Goal: Check status: Check status

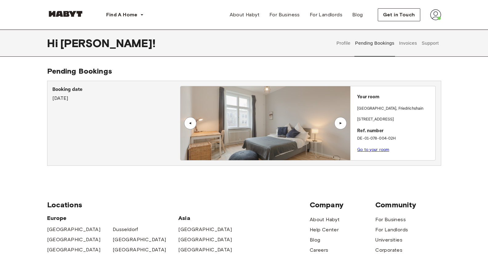
click at [343, 43] on button "Profile" at bounding box center [343, 43] width 16 height 27
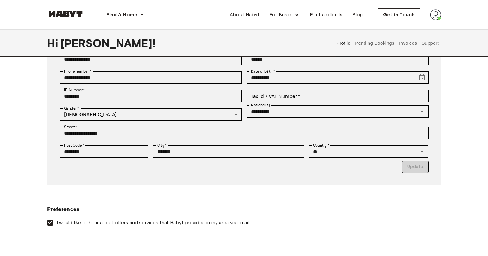
scroll to position [75, 0]
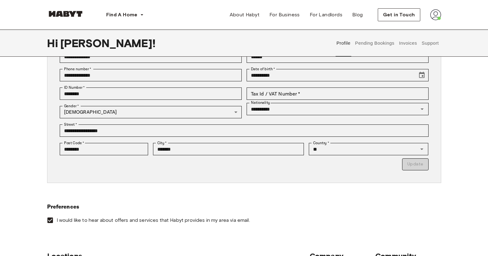
click at [362, 42] on button "Pending Bookings" at bounding box center [374, 43] width 41 height 27
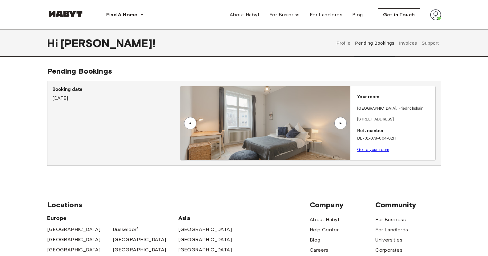
click at [371, 151] on link "Go to your room" at bounding box center [373, 149] width 32 height 5
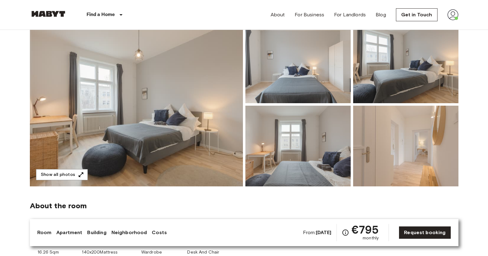
scroll to position [56, 0]
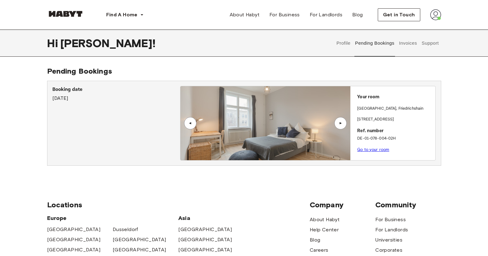
click at [416, 38] on button "Invoices" at bounding box center [407, 43] width 19 height 27
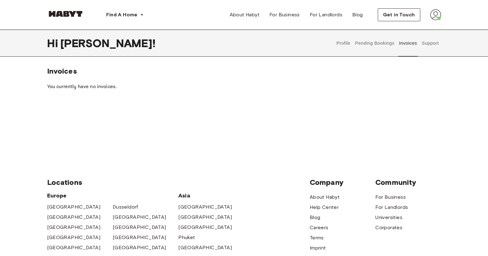
click at [434, 42] on button "Support" at bounding box center [430, 43] width 19 height 27
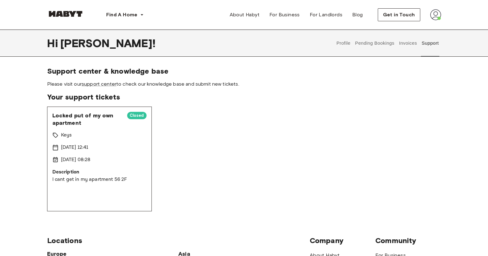
click at [403, 44] on button "Invoices" at bounding box center [407, 43] width 19 height 27
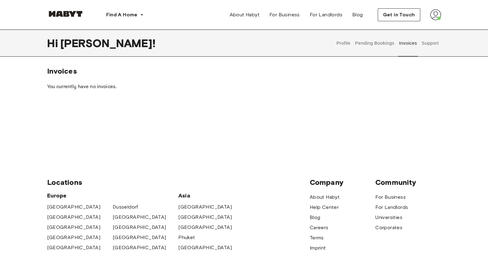
click at [378, 42] on button "Pending Bookings" at bounding box center [374, 43] width 41 height 27
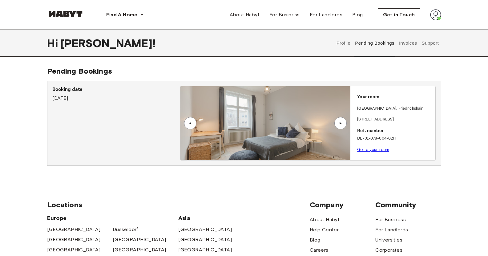
click at [341, 123] on div "▲" at bounding box center [340, 123] width 6 height 4
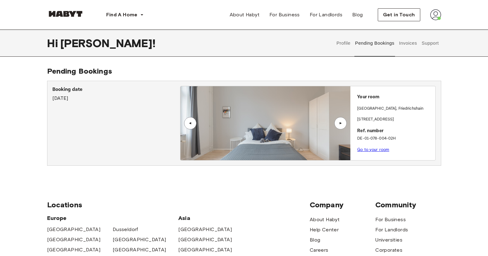
click at [341, 123] on div "▲" at bounding box center [340, 123] width 6 height 4
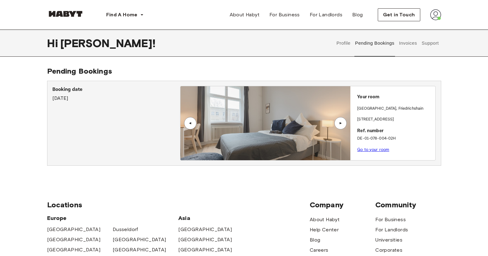
click at [341, 123] on div "▲" at bounding box center [340, 123] width 6 height 4
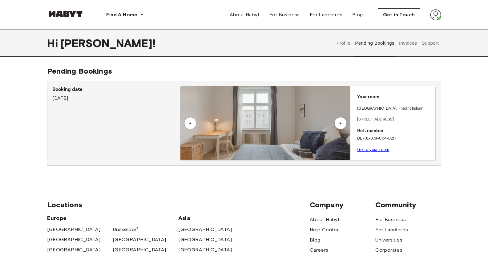
click at [341, 123] on div "▲" at bounding box center [340, 123] width 6 height 4
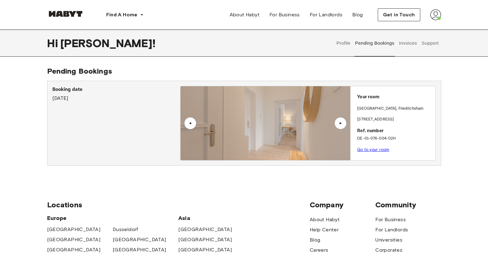
click at [368, 100] on div "Your room BERLIN , Friedrichshain Wedekindstraße 25 Ref. number DE-01-078-004-0…" at bounding box center [392, 121] width 85 height 70
click at [370, 97] on p "Your room" at bounding box center [395, 97] width 76 height 7
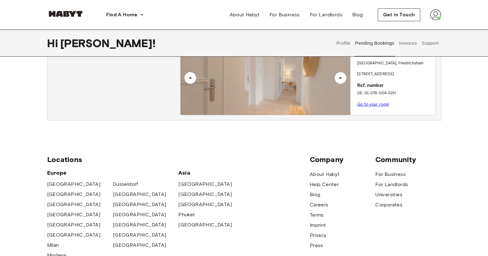
scroll to position [46, 0]
click at [370, 103] on link "Go to your room" at bounding box center [373, 104] width 32 height 5
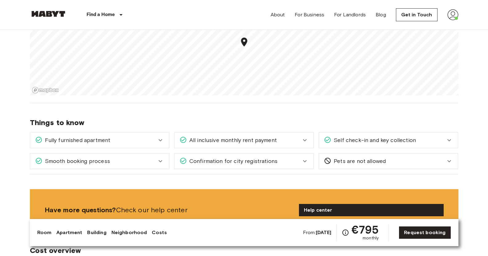
scroll to position [523, 0]
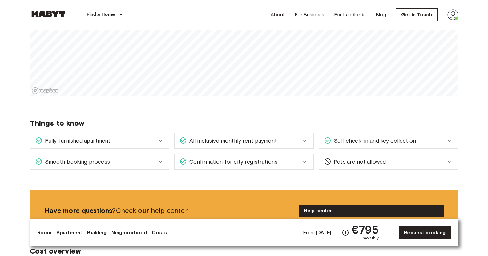
click at [278, 193] on div "[GEOGRAPHIC_DATA] [GEOGRAPHIC_DATA] [GEOGRAPHIC_DATA] Private room Private room…" at bounding box center [243, 204] width 443 height 1394
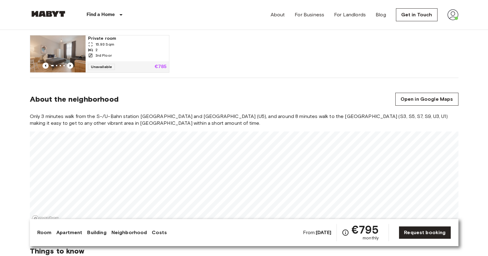
scroll to position [394, 0]
click at [312, 123] on div "Only 3 minutes walk from the S-/U-Bahn station [GEOGRAPHIC_DATA] and [GEOGRAPHI…" at bounding box center [244, 169] width 428 height 111
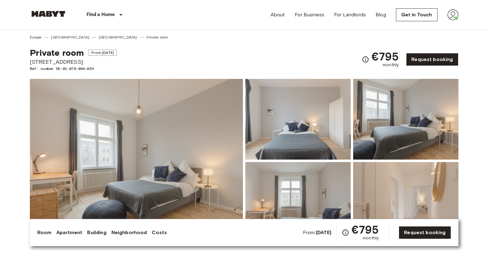
scroll to position [0, 0]
click at [427, 15] on link "Get in Touch" at bounding box center [417, 14] width 42 height 13
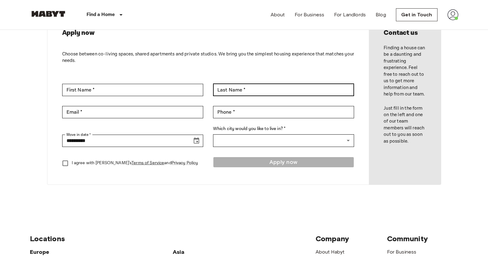
scroll to position [41, 0]
click at [450, 17] on img at bounding box center [452, 14] width 11 height 11
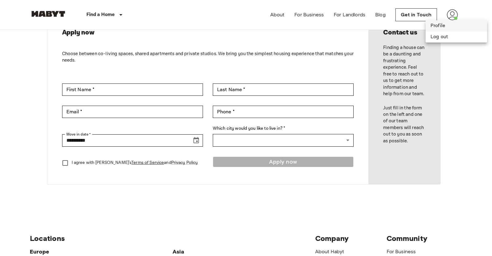
click at [449, 26] on li "Profile" at bounding box center [457, 25] width 62 height 11
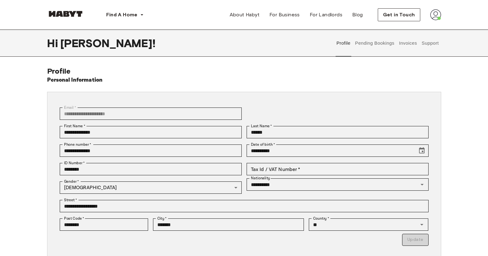
click at [370, 43] on button "Pending Bookings" at bounding box center [374, 43] width 41 height 27
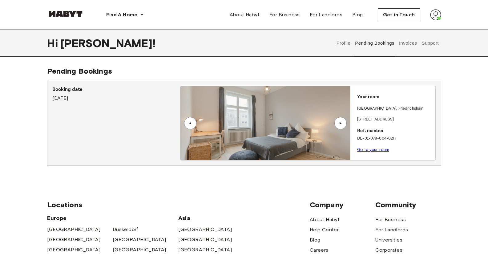
click at [73, 100] on div "Booking date [DATE]" at bounding box center [116, 94] width 128 height 16
click at [412, 41] on button "Invoices" at bounding box center [407, 43] width 19 height 27
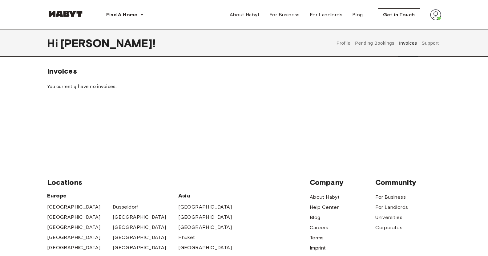
click at [429, 51] on button "Support" at bounding box center [430, 43] width 19 height 27
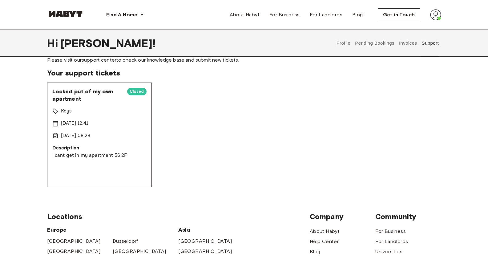
scroll to position [24, 0]
